Goal: Information Seeking & Learning: Learn about a topic

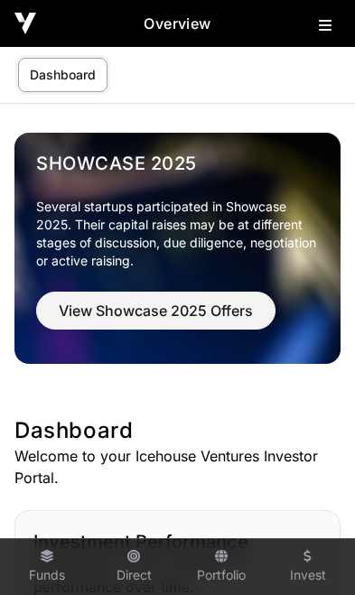
click at [321, 33] on button at bounding box center [330, 22] width 22 height 22
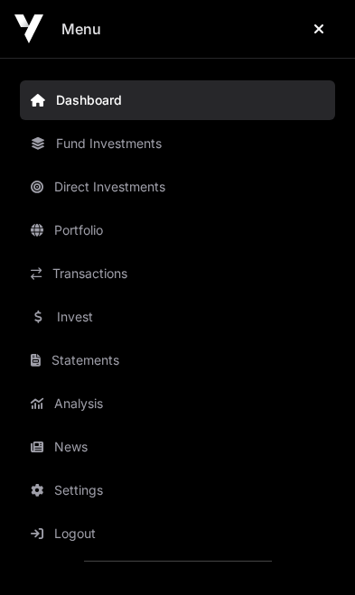
click at [102, 451] on link "News" at bounding box center [177, 447] width 315 height 40
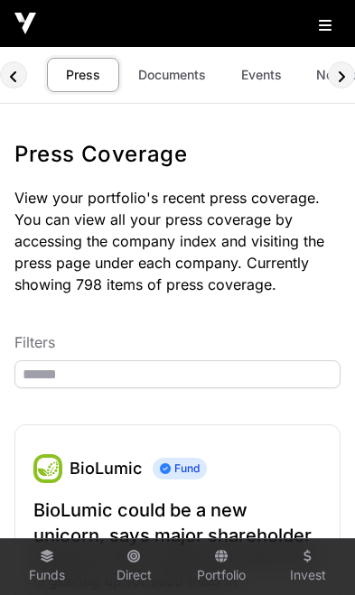
click at [258, 72] on link "Events" at bounding box center [261, 75] width 72 height 34
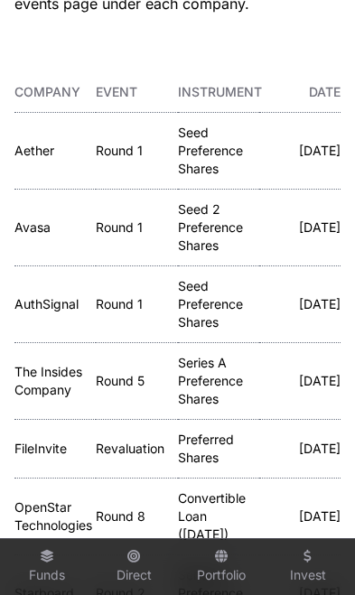
scroll to position [258, 0]
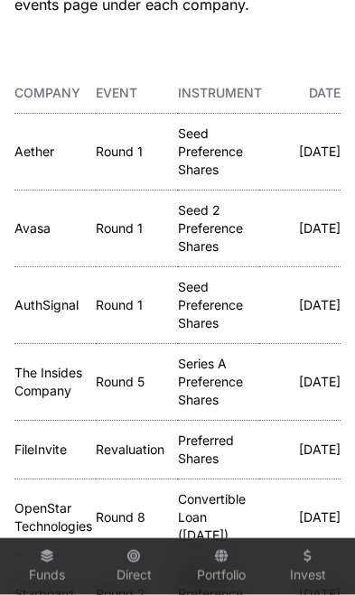
click at [35, 227] on link "Avasa" at bounding box center [32, 227] width 36 height 15
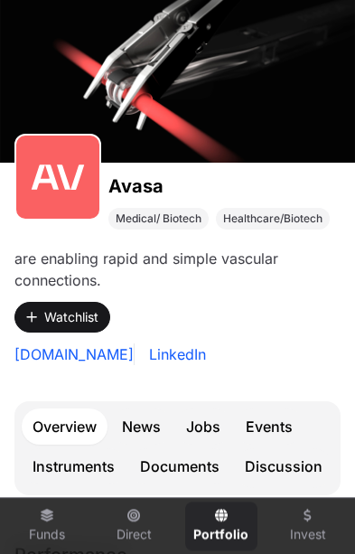
scroll to position [145, 0]
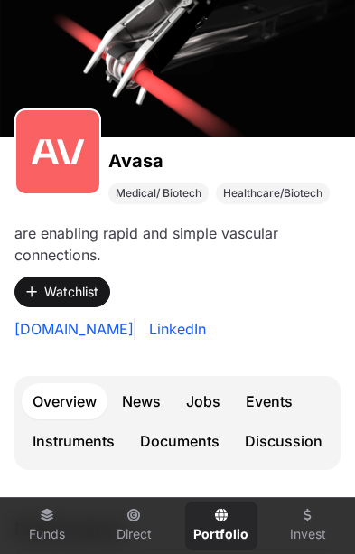
click at [280, 395] on link "Events" at bounding box center [269, 401] width 69 height 36
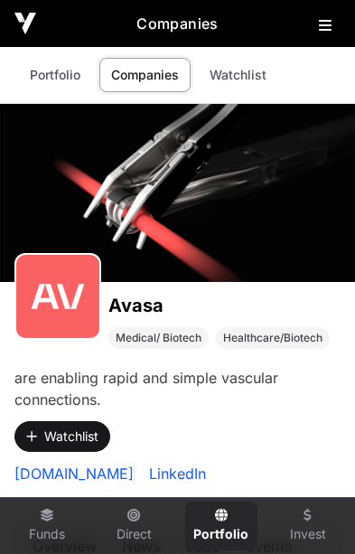
click at [333, 27] on button at bounding box center [330, 22] width 22 height 22
